Goal: Transaction & Acquisition: Register for event/course

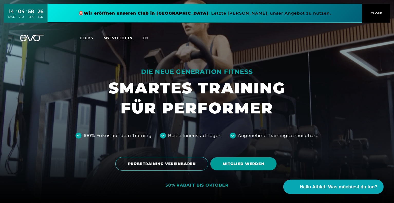
click at [251, 167] on span "MITGLIED WERDEN" at bounding box center [244, 163] width 42 height 5
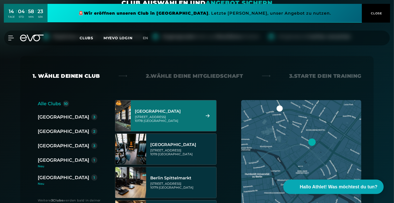
scroll to position [77, 0]
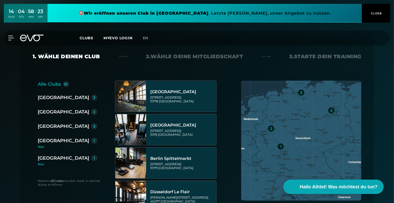
click at [91, 125] on div "3" at bounding box center [94, 126] width 6 height 6
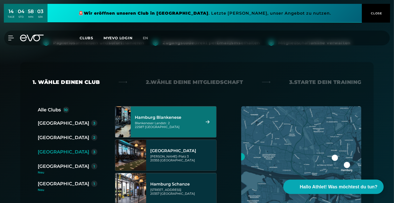
scroll to position [26, 0]
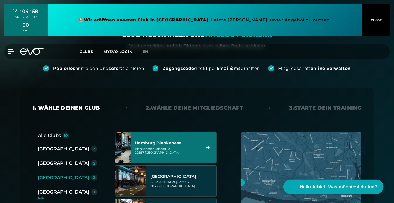
click at [89, 53] on span "Clubs" at bounding box center [87, 51] width 14 height 5
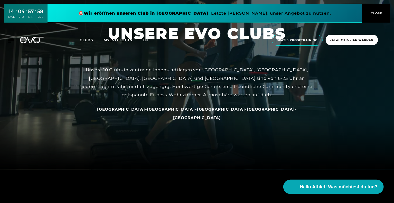
scroll to position [129, 0]
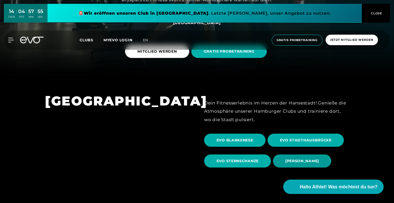
click at [299, 161] on span "[PERSON_NAME]" at bounding box center [303, 161] width 34 height 5
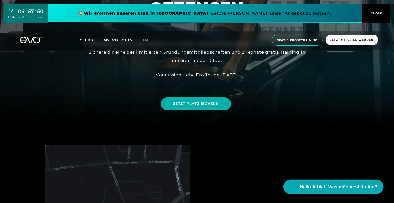
scroll to position [77, 0]
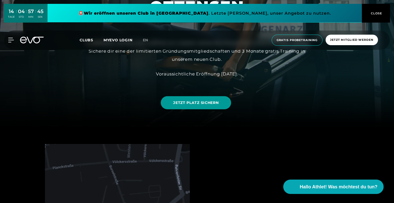
click at [212, 104] on span "JETZT PLATZ SICHERN" at bounding box center [196, 102] width 46 height 5
click at [175, 15] on link at bounding box center [205, 13] width 315 height 19
